Goal: Transaction & Acquisition: Obtain resource

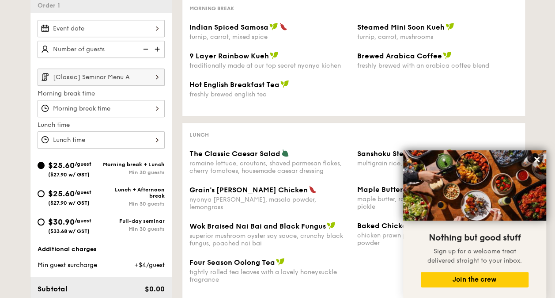
scroll to position [229, 0]
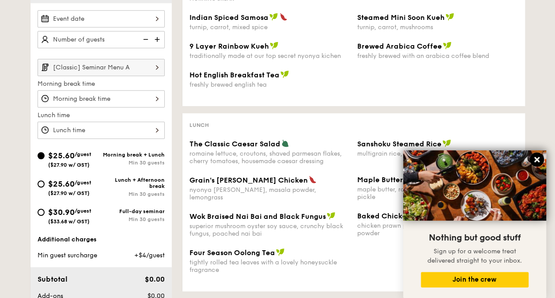
click at [538, 156] on icon at bounding box center [537, 159] width 8 height 8
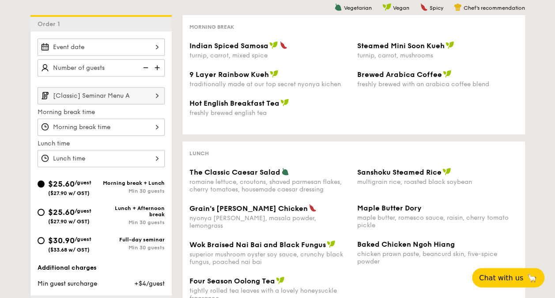
scroll to position [198, 0]
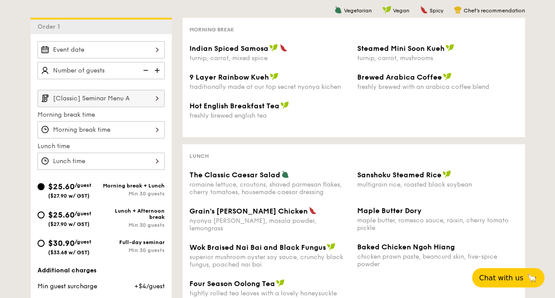
click at [101, 213] on div "Lunch + Afternoon break" at bounding box center [133, 213] width 64 height 12
click at [45, 213] on input "$25.60 /guest ($27.90 w/ GST) Lunch + Afternoon break Min 30 guests" at bounding box center [41, 214] width 7 height 7
radio input "true"
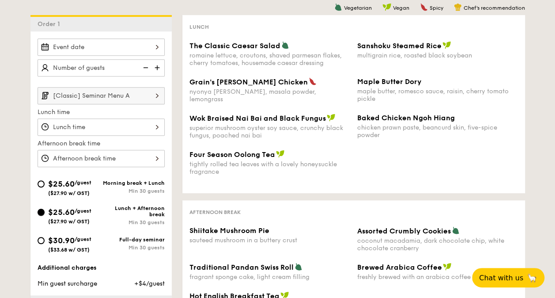
scroll to position [200, 0]
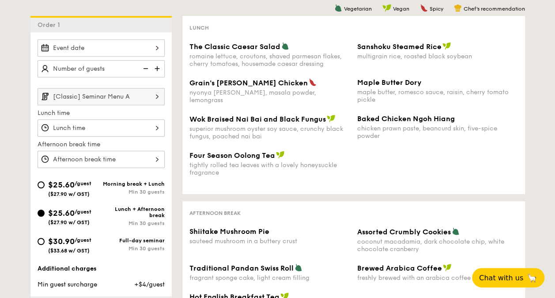
click at [147, 99] on input "[Classic] Seminar Menu A" at bounding box center [101, 96] width 127 height 17
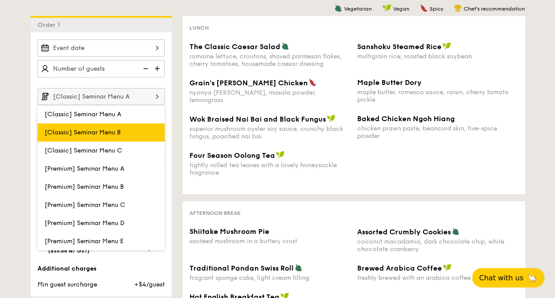
click at [129, 138] on label "[Classic] Seminar Menu B" at bounding box center [101, 132] width 127 height 18
click at [0, 0] on input "[Classic] Seminar Menu B" at bounding box center [0, 0] width 0 height 0
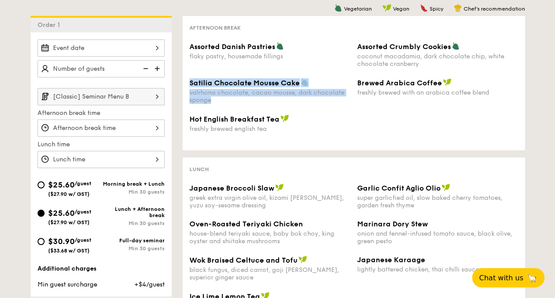
drag, startPoint x: 211, startPoint y: 101, endPoint x: 189, endPoint y: 84, distance: 27.7
click at [189, 84] on div "Satilia Chocolate Mousse Cake valrhona chocolate, cacao mousse, dark chocolate …" at bounding box center [269, 91] width 161 height 26
copy div "Satilia Chocolate Mousse Cake valrhona chocolate, cacao mousse, dark chocolate …"
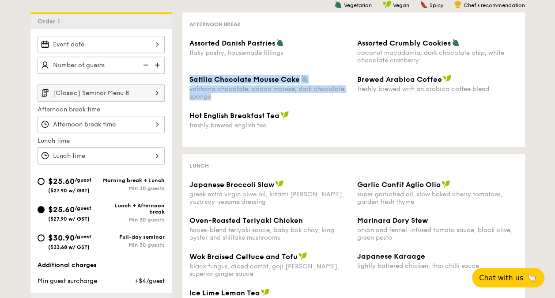
scroll to position [201, 0]
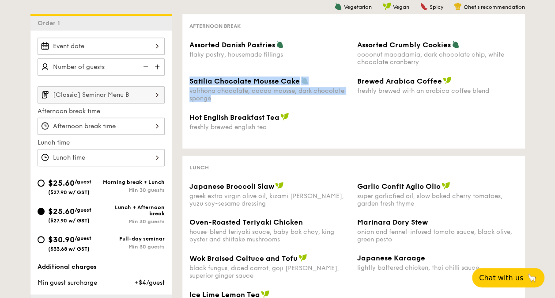
click at [158, 92] on img at bounding box center [157, 94] width 15 height 17
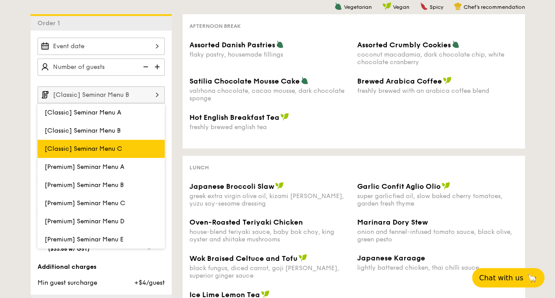
click at [131, 141] on label "[Classic] Seminar Menu C" at bounding box center [101, 148] width 127 height 18
click at [0, 0] on input "[Classic] Seminar Menu C" at bounding box center [0, 0] width 0 height 0
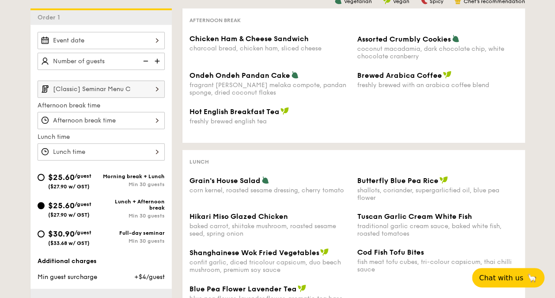
scroll to position [212, 0]
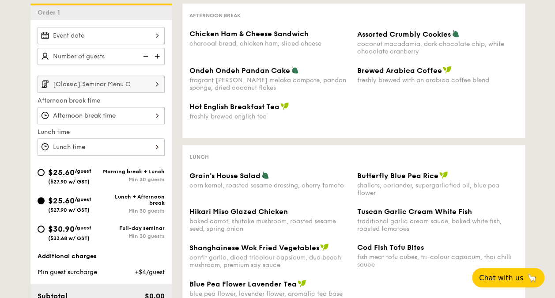
click at [158, 85] on img at bounding box center [157, 83] width 15 height 17
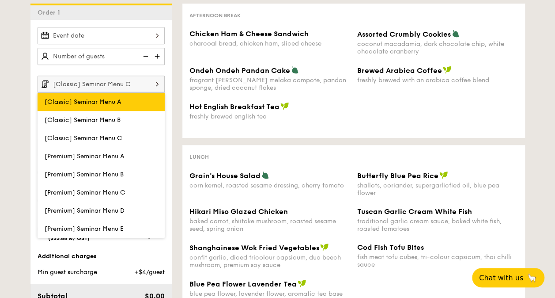
click at [126, 99] on label "[Classic] Seminar Menu A" at bounding box center [101, 102] width 127 height 18
click at [0, 0] on input "[Classic] Seminar Menu A" at bounding box center [0, 0] width 0 height 0
type input "[Classic] Seminar Menu A"
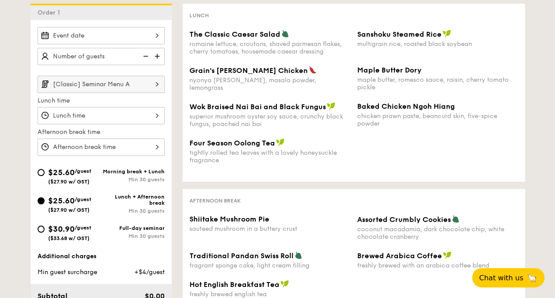
click at [72, 170] on span "$25.60" at bounding box center [61, 172] width 26 height 10
click at [45, 170] on input "$25.60 /guest ($27.90 w/ GST) Morning break + Lunch Min 30 guests" at bounding box center [41, 172] width 7 height 7
radio input "true"
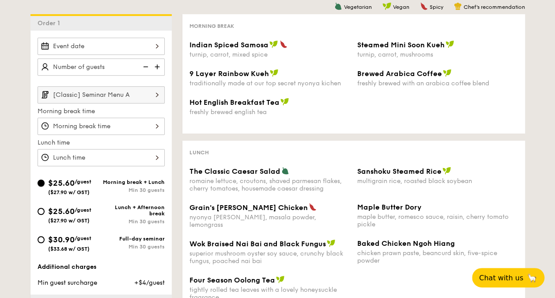
scroll to position [203, 0]
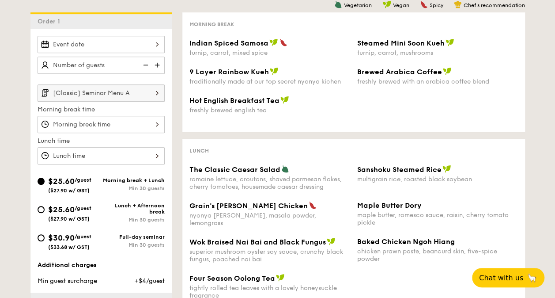
click at [156, 94] on img at bounding box center [157, 92] width 15 height 17
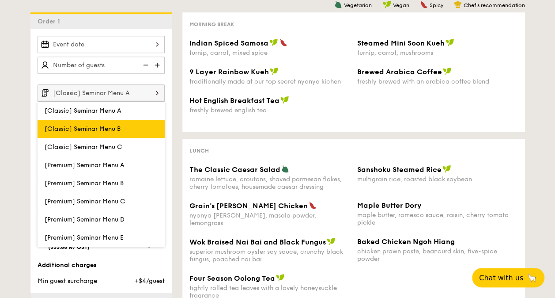
click at [142, 120] on label "[Classic] Seminar Menu B" at bounding box center [101, 129] width 127 height 18
click at [0, 0] on input "[Classic] Seminar Menu B" at bounding box center [0, 0] width 0 height 0
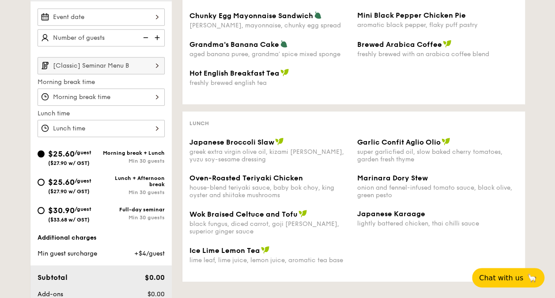
scroll to position [225, 0]
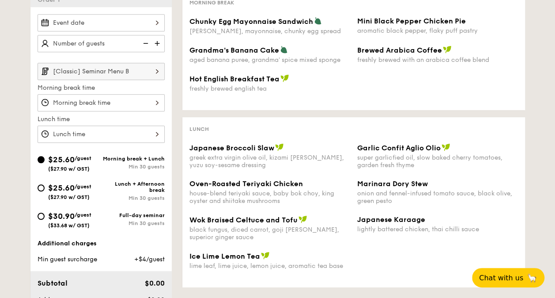
click at [157, 72] on img at bounding box center [157, 71] width 15 height 17
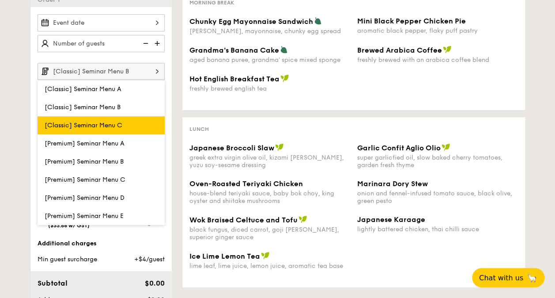
click at [132, 121] on label "[Classic] Seminar Menu C" at bounding box center [101, 125] width 127 height 18
click at [0, 0] on input "[Classic] Seminar Menu C" at bounding box center [0, 0] width 0 height 0
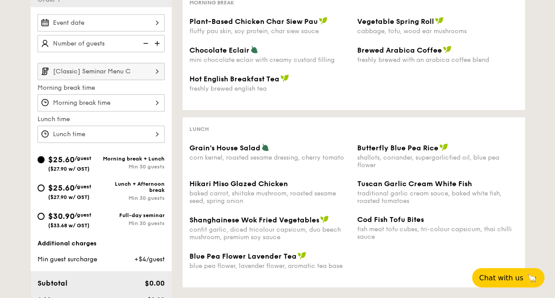
click at [158, 69] on img at bounding box center [157, 71] width 15 height 17
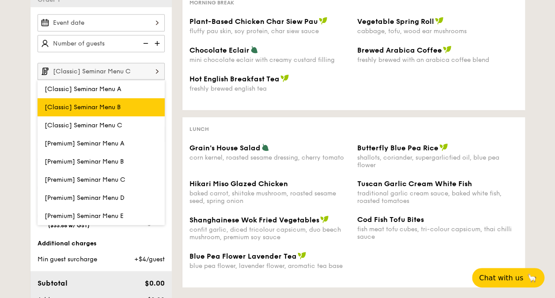
click at [146, 105] on label "[Classic] Seminar Menu B" at bounding box center [101, 107] width 127 height 18
click at [0, 0] on input "[Classic] Seminar Menu B" at bounding box center [0, 0] width 0 height 0
type input "[Classic] Seminar Menu B"
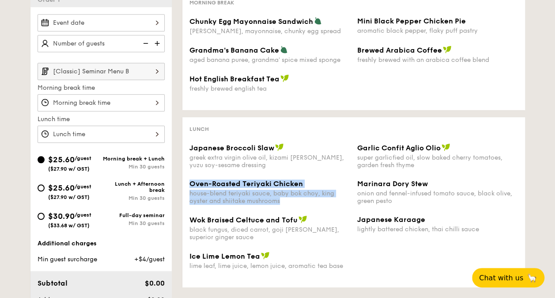
drag, startPoint x: 292, startPoint y: 203, endPoint x: 187, endPoint y: 182, distance: 107.1
click at [187, 182] on div "Oven-Roasted Teriyaki Chicken house-blend teriyaki sauce, baby bok choy, king o…" at bounding box center [270, 191] width 168 height 25
copy div "Oven-Roasted Teriyaki Chicken house-blend teriyaki sauce, baby bok choy, king o…"
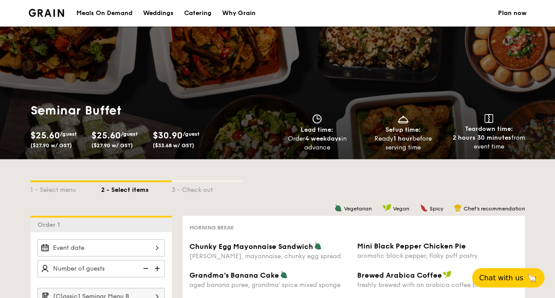
click at [198, 11] on div "Catering" at bounding box center [197, 13] width 27 height 26
select select
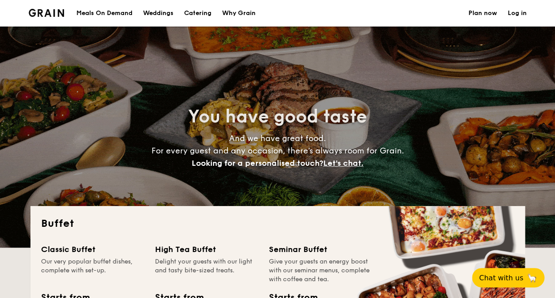
scroll to position [260, 0]
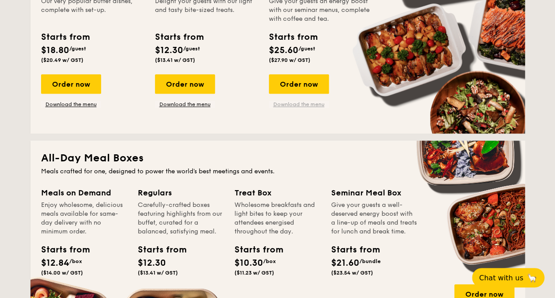
click at [309, 104] on link "Download the menu" at bounding box center [299, 104] width 60 height 7
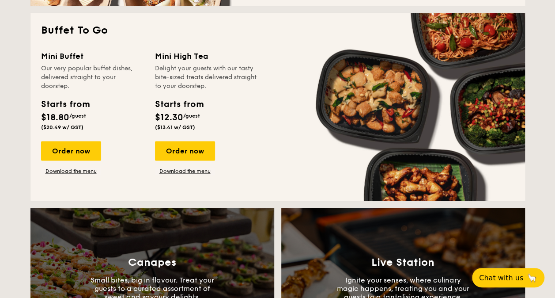
scroll to position [577, 0]
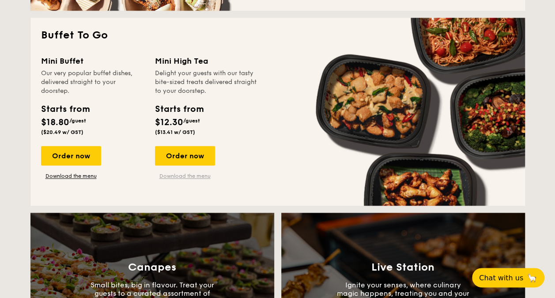
click at [206, 173] on link "Download the menu" at bounding box center [185, 175] width 60 height 7
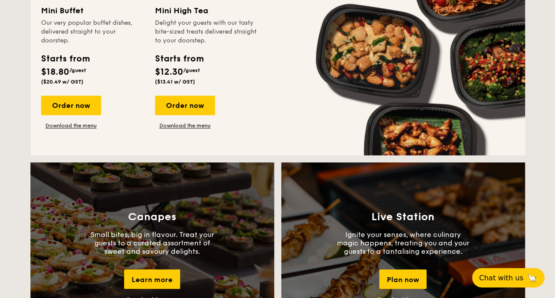
scroll to position [605, 0]
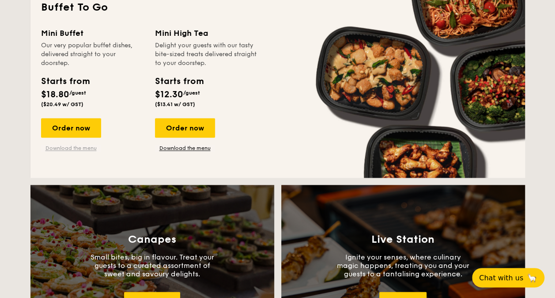
click at [73, 147] on link "Download the menu" at bounding box center [71, 147] width 60 height 7
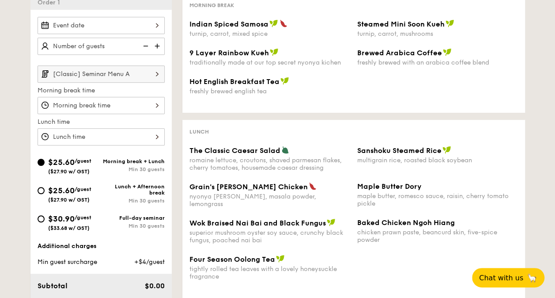
scroll to position [223, 0]
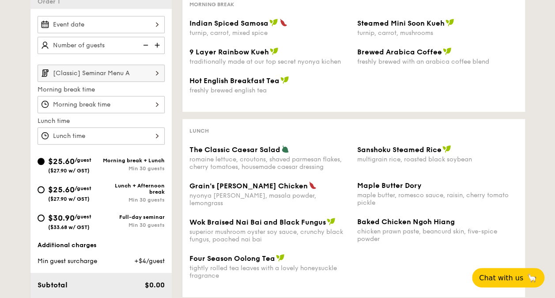
click at [139, 72] on input "[Classic] Seminar Menu A" at bounding box center [101, 72] width 127 height 17
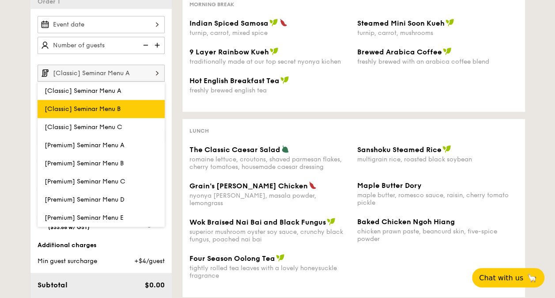
click at [135, 104] on label "[Classic] Seminar Menu B" at bounding box center [101, 109] width 127 height 18
click at [0, 0] on input "[Classic] Seminar Menu B" at bounding box center [0, 0] width 0 height 0
type input "[Classic] Seminar Menu B"
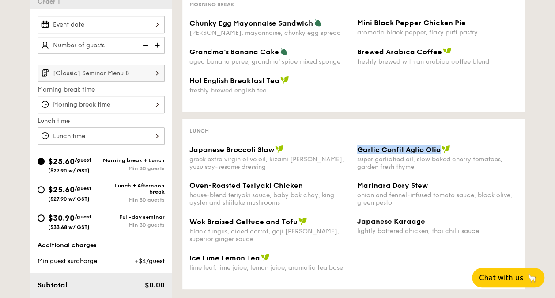
drag, startPoint x: 356, startPoint y: 148, endPoint x: 440, endPoint y: 153, distance: 84.0
click at [440, 153] on div "Garlic Confit Aglio Olio super garlicfied oil, slow baked cherry tomatoes, gard…" at bounding box center [438, 158] width 168 height 26
copy span "Garlic Confit Aglio Olio"
